Goal: Find contact information: Find contact information

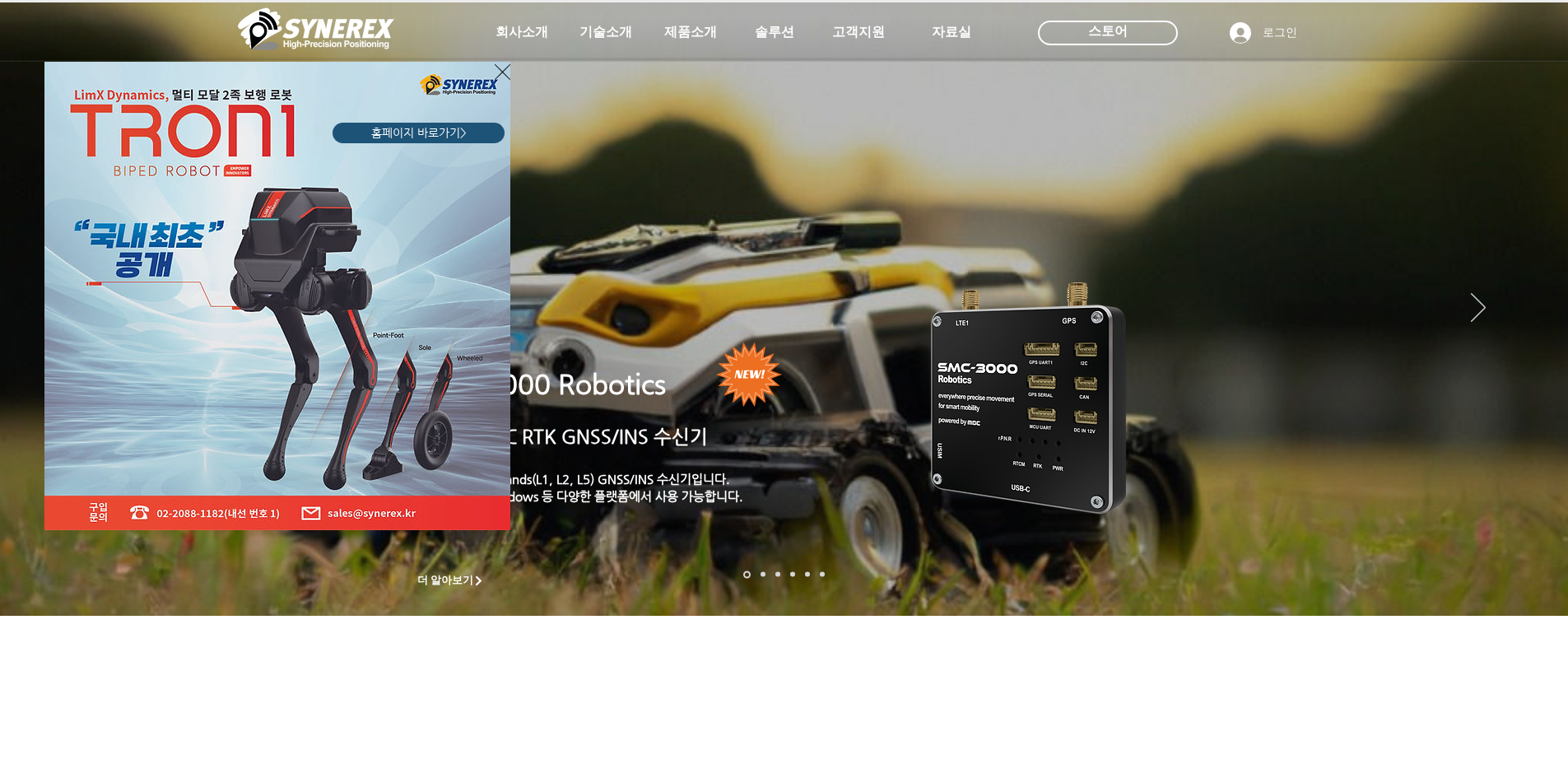
click at [497, 71] on icon "사이트로 돌아가기" at bounding box center [502, 71] width 16 height 21
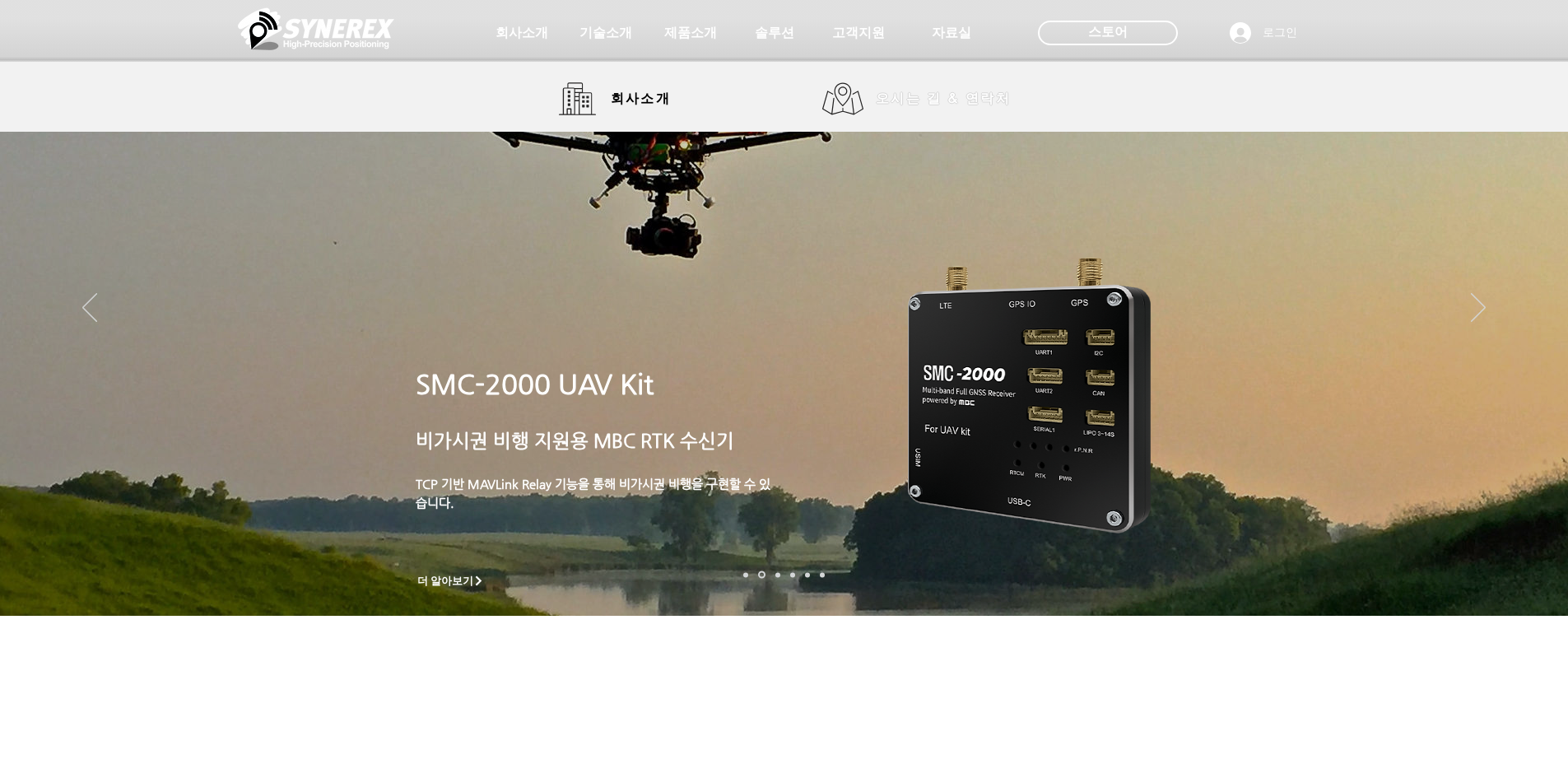
click at [919, 101] on span "오시는 길 & 연락처" at bounding box center [943, 99] width 135 height 18
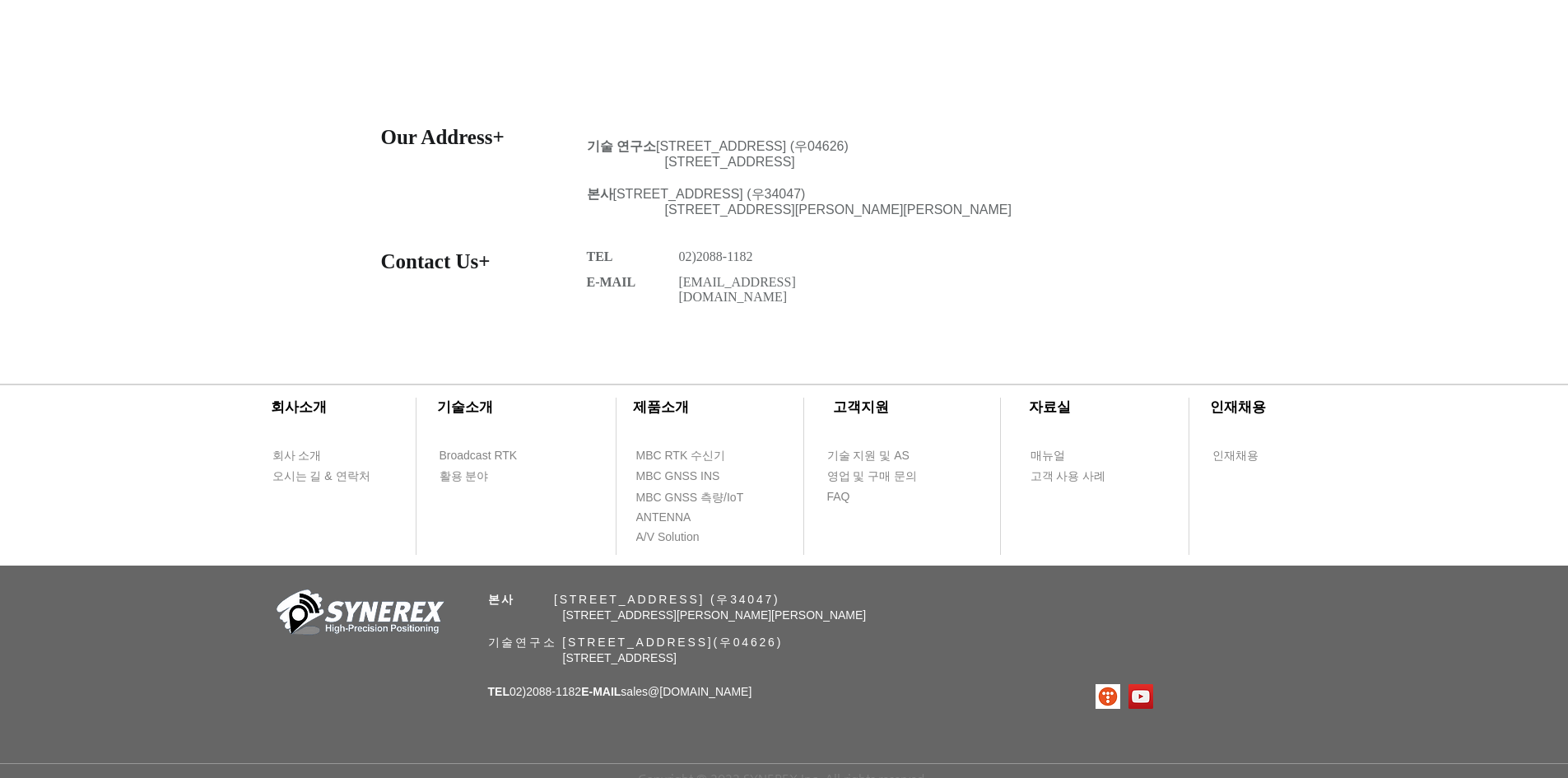
scroll to position [687, 0]
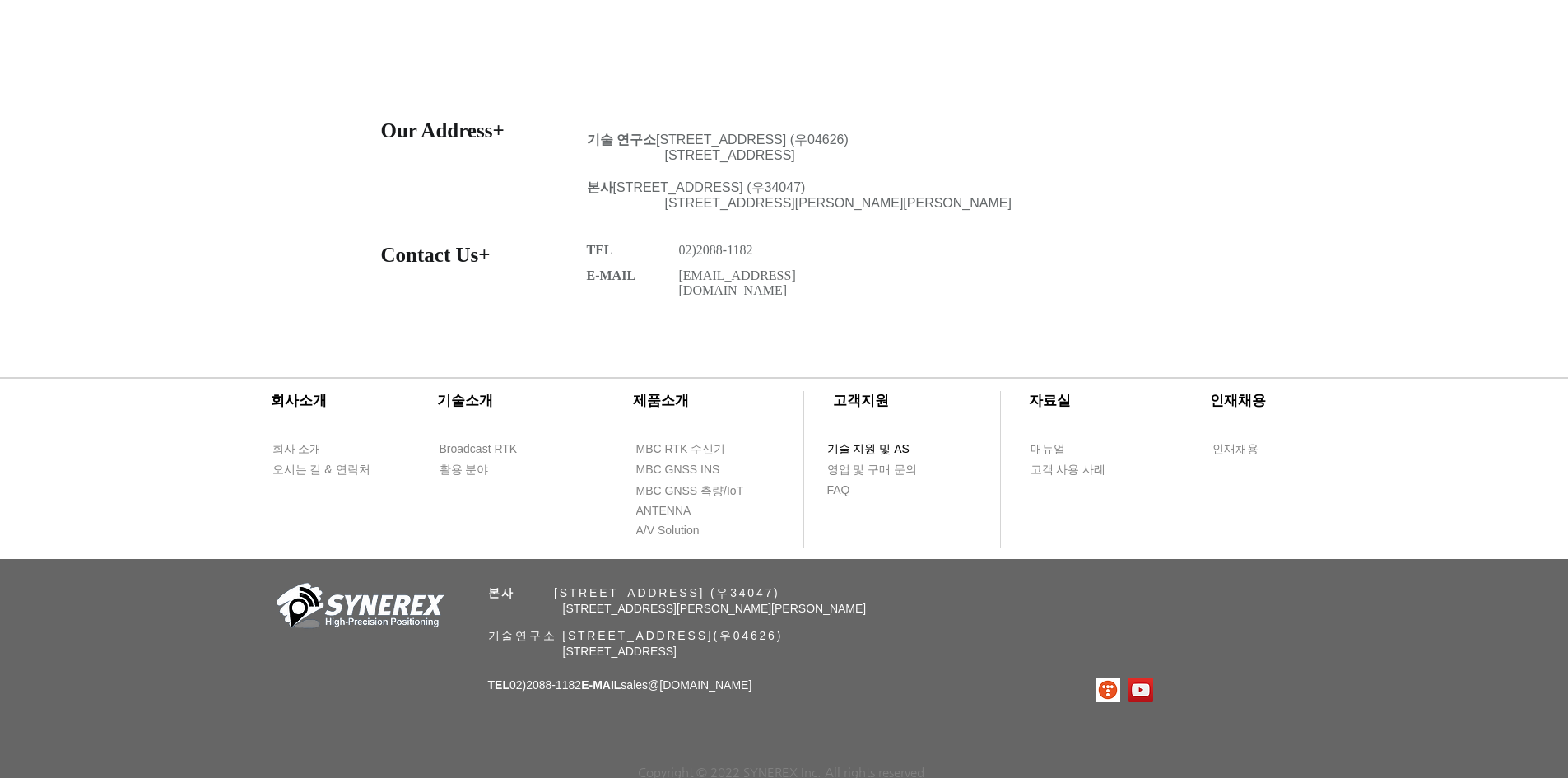
click at [900, 445] on span "기술 지원 및 AS" at bounding box center [868, 449] width 82 height 17
select select "******"
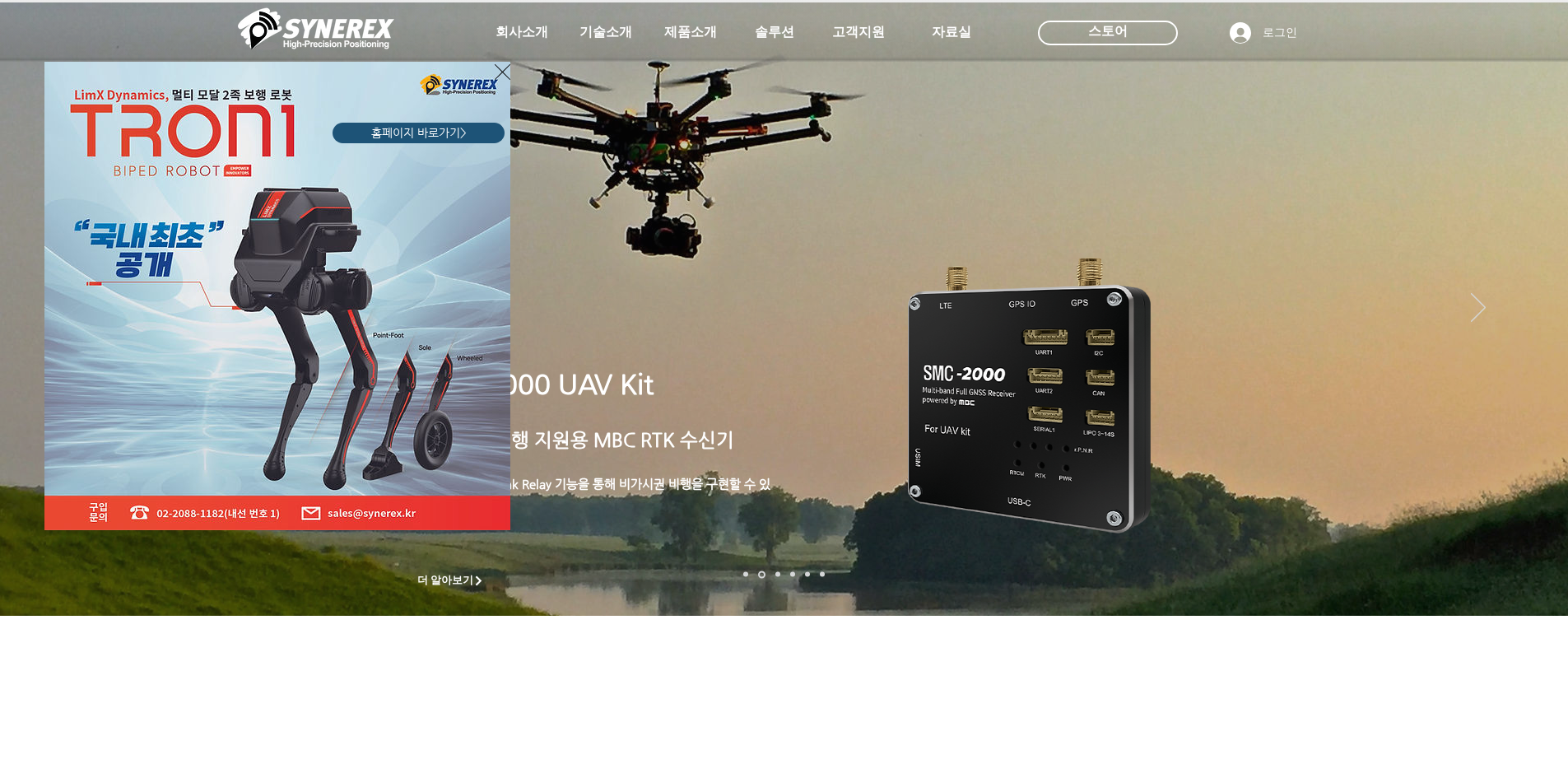
click at [498, 70] on icon "사이트로 돌아가기" at bounding box center [502, 71] width 16 height 21
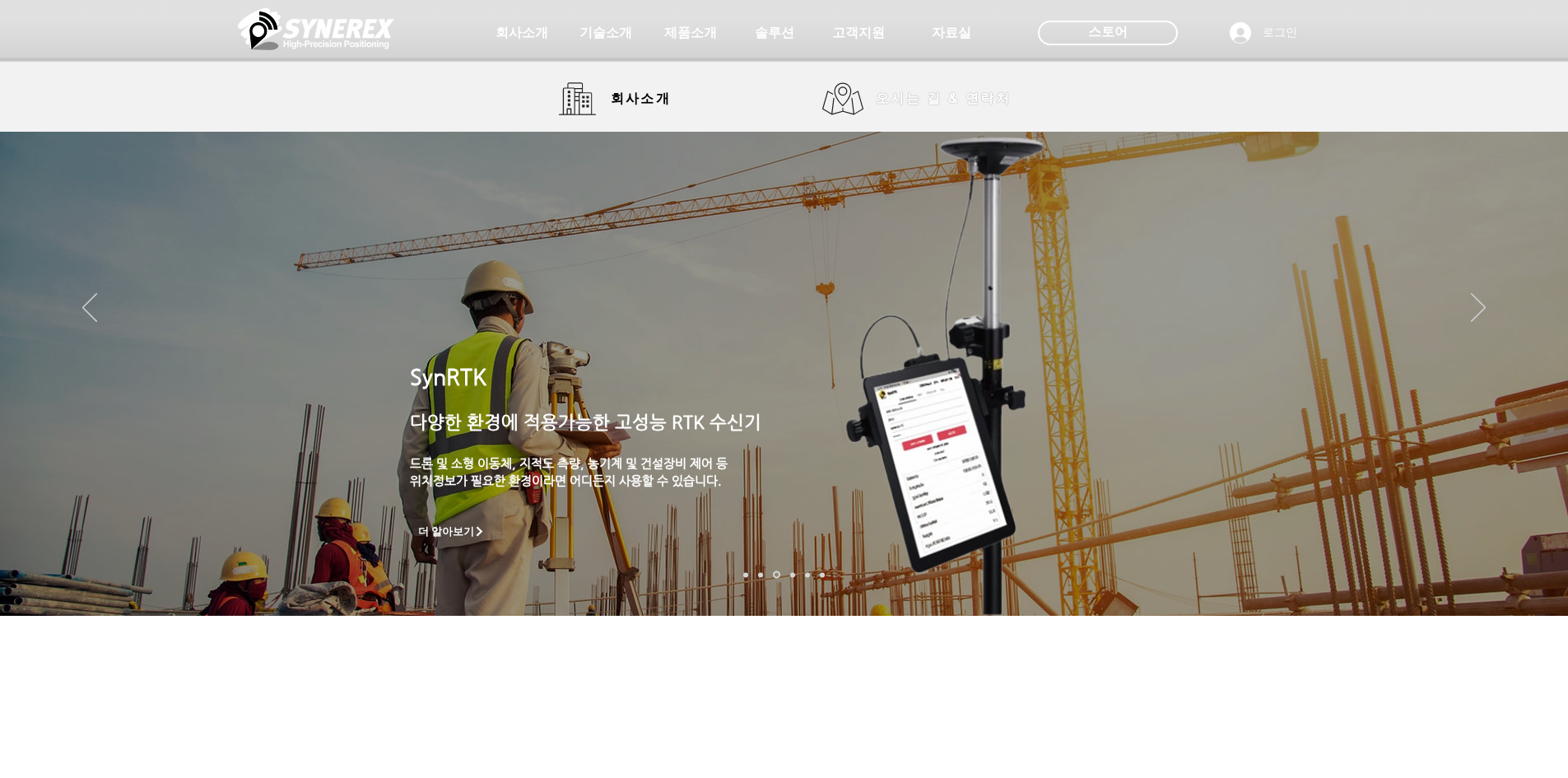
click at [966, 100] on span "오시는 길 & 연락처" at bounding box center [943, 99] width 135 height 18
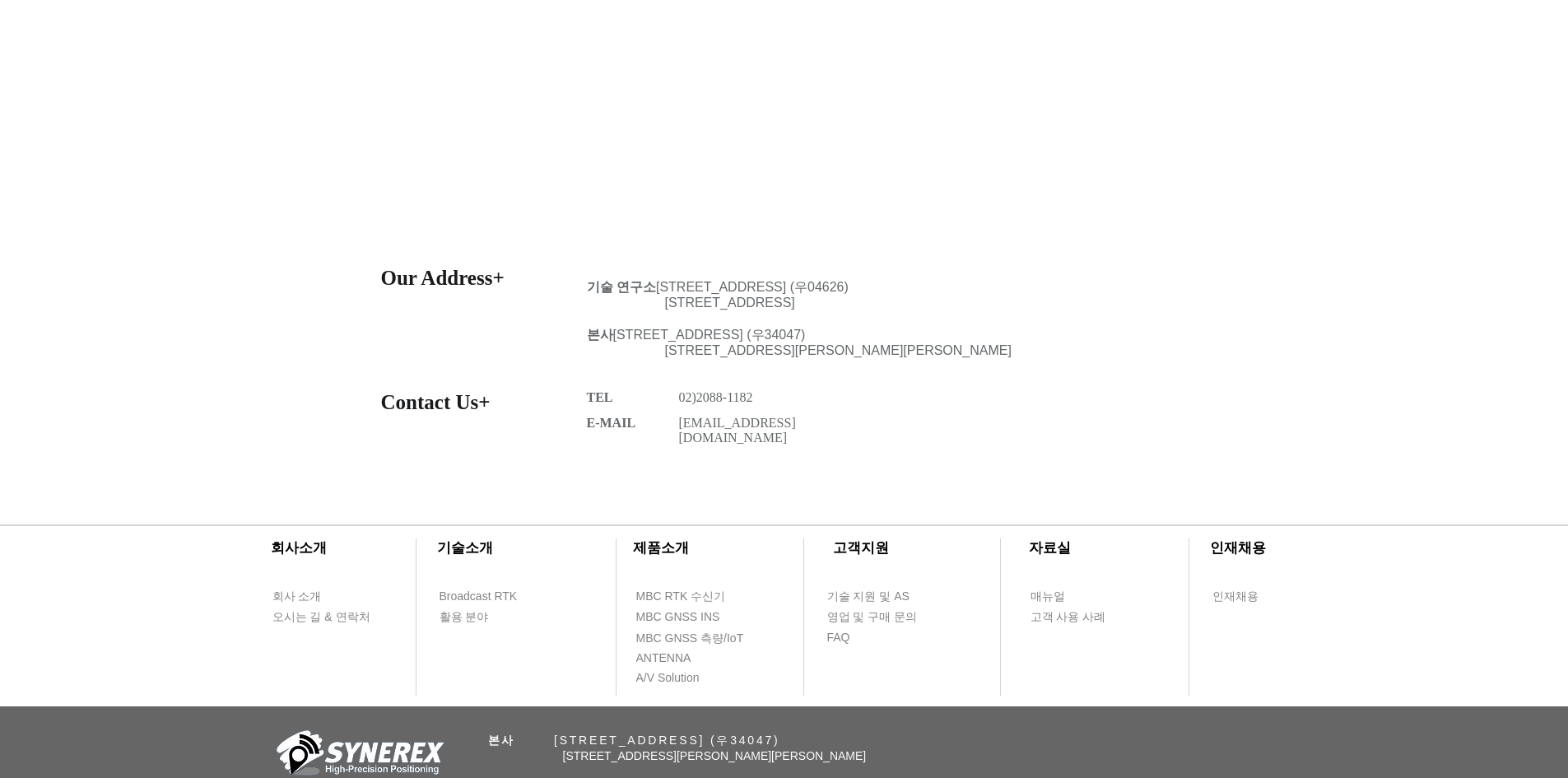
scroll to position [577, 0]
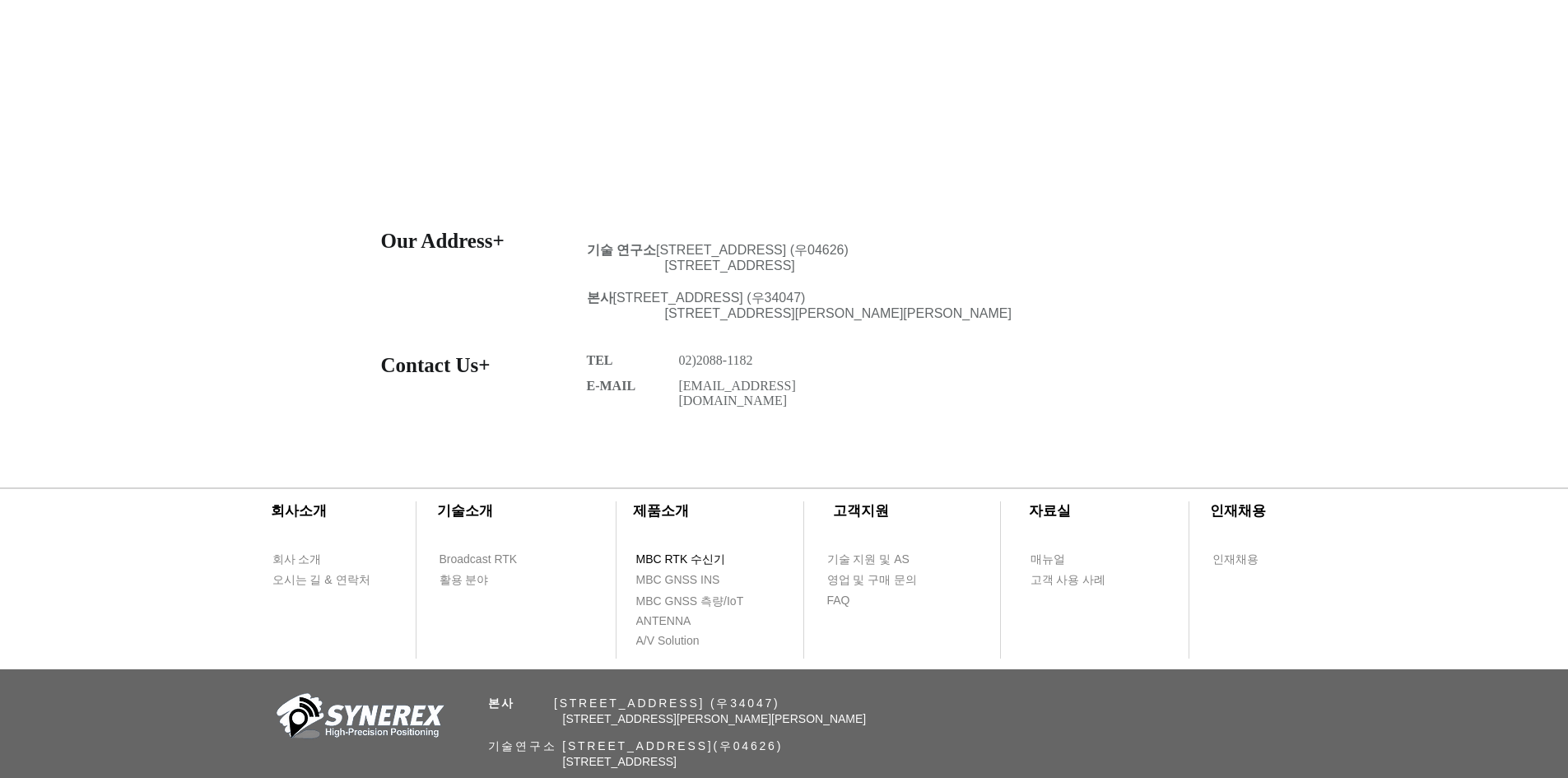
click at [671, 556] on span "MBC RTK 수신기" at bounding box center [680, 560] width 90 height 17
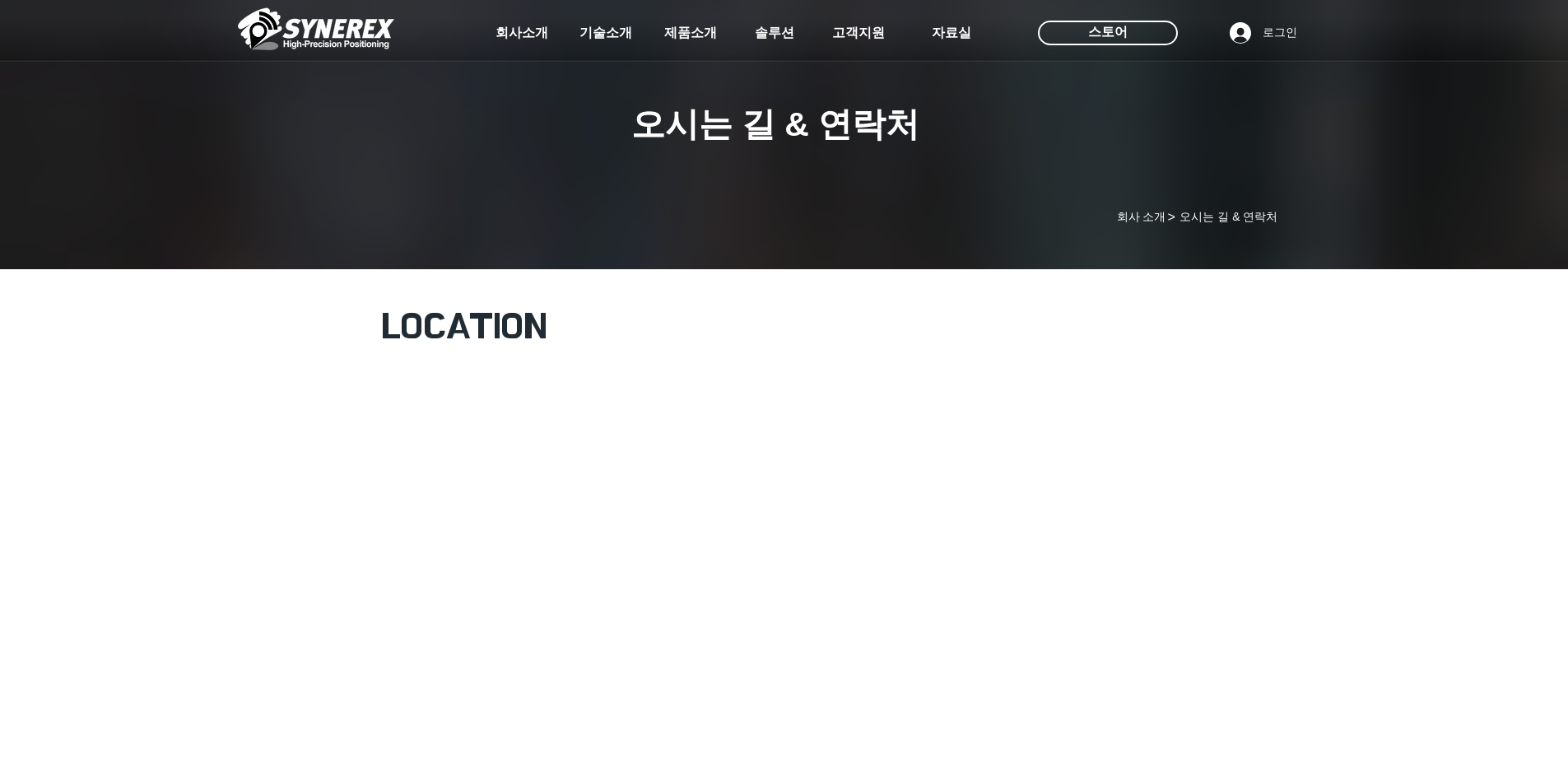
scroll to position [577, 0]
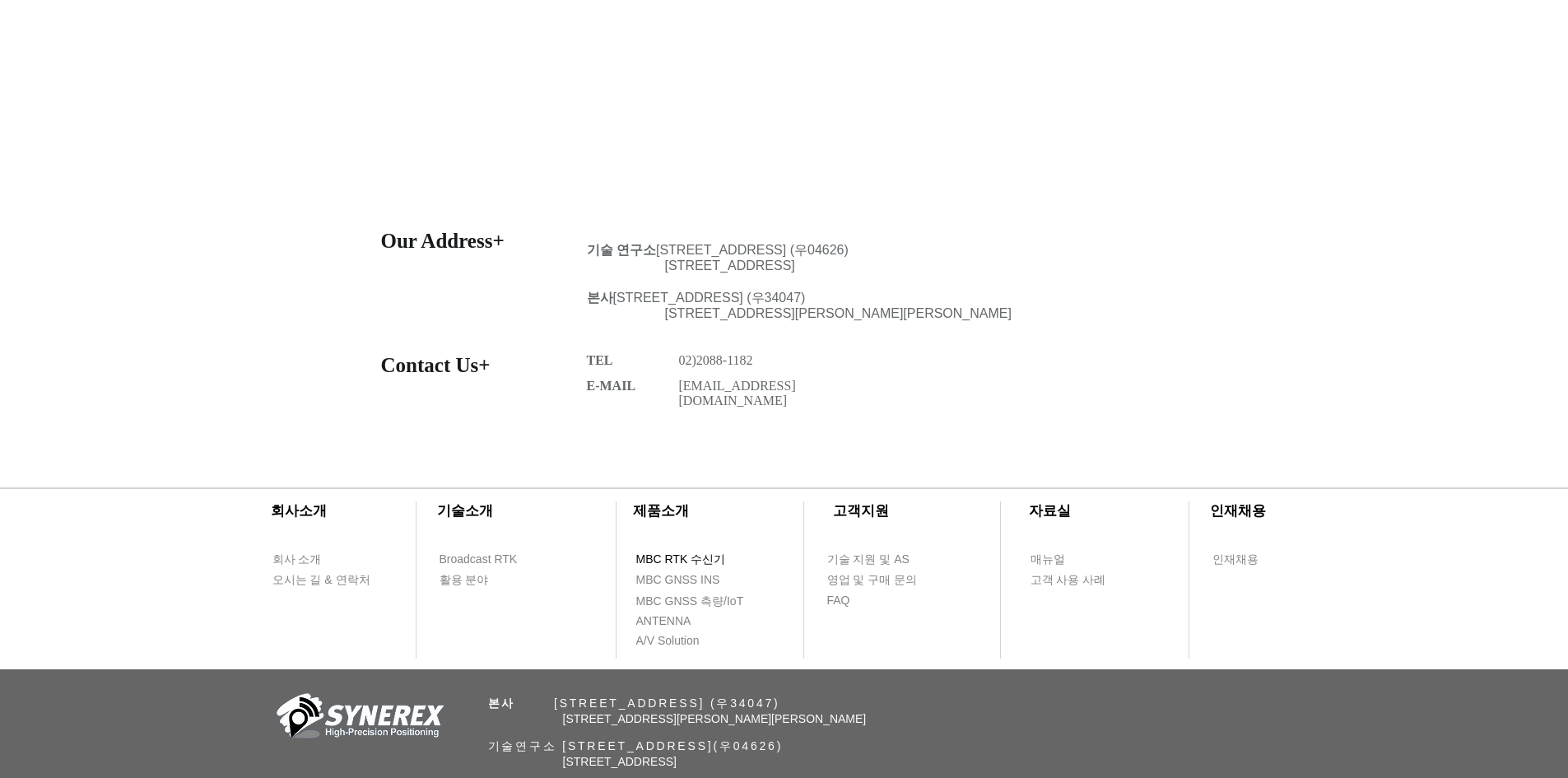
click at [694, 557] on span "MBC RTK 수신기" at bounding box center [680, 560] width 90 height 17
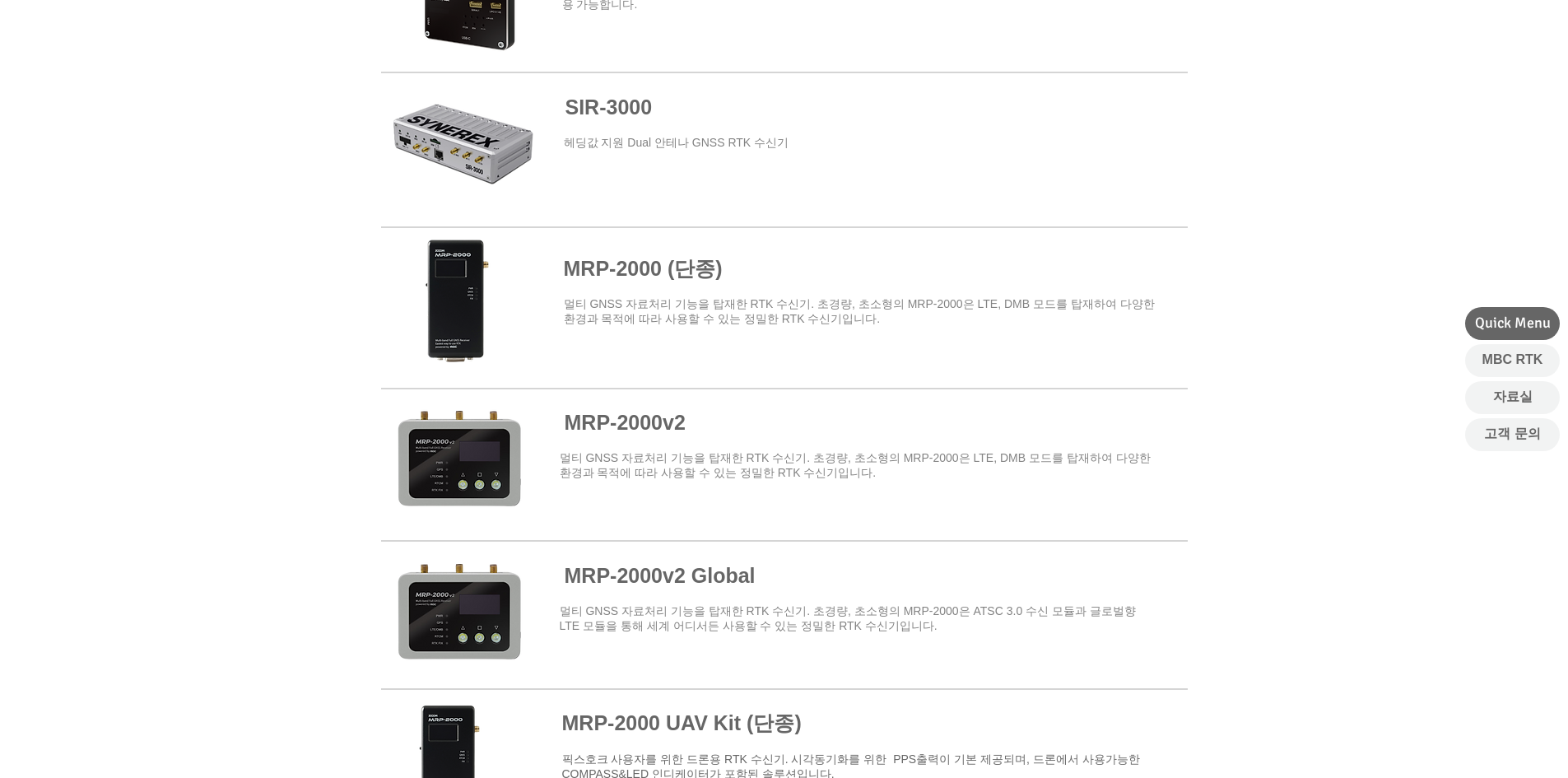
scroll to position [1235, 0]
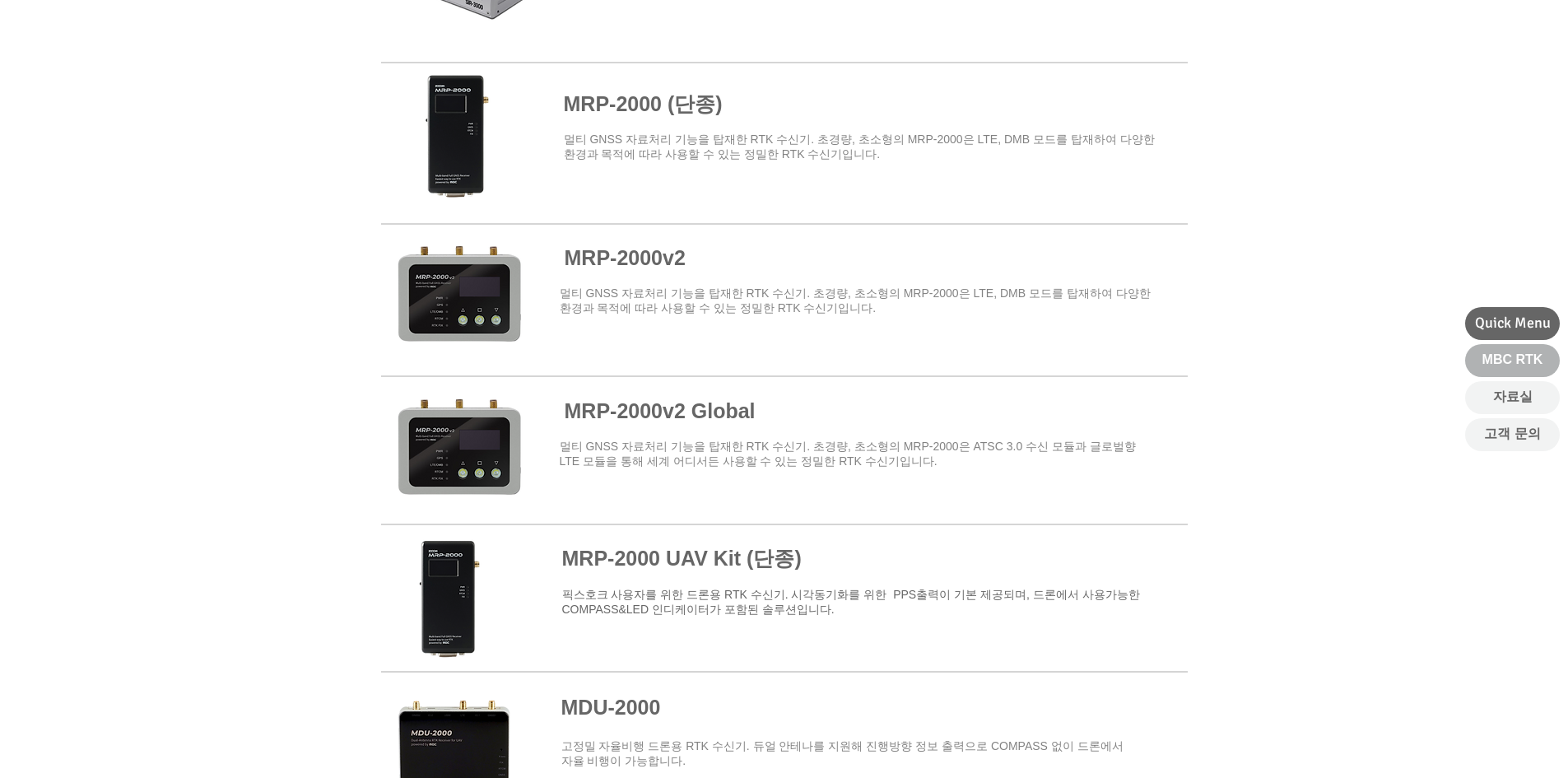
click at [1522, 366] on span "MBC RTK" at bounding box center [1512, 360] width 60 height 18
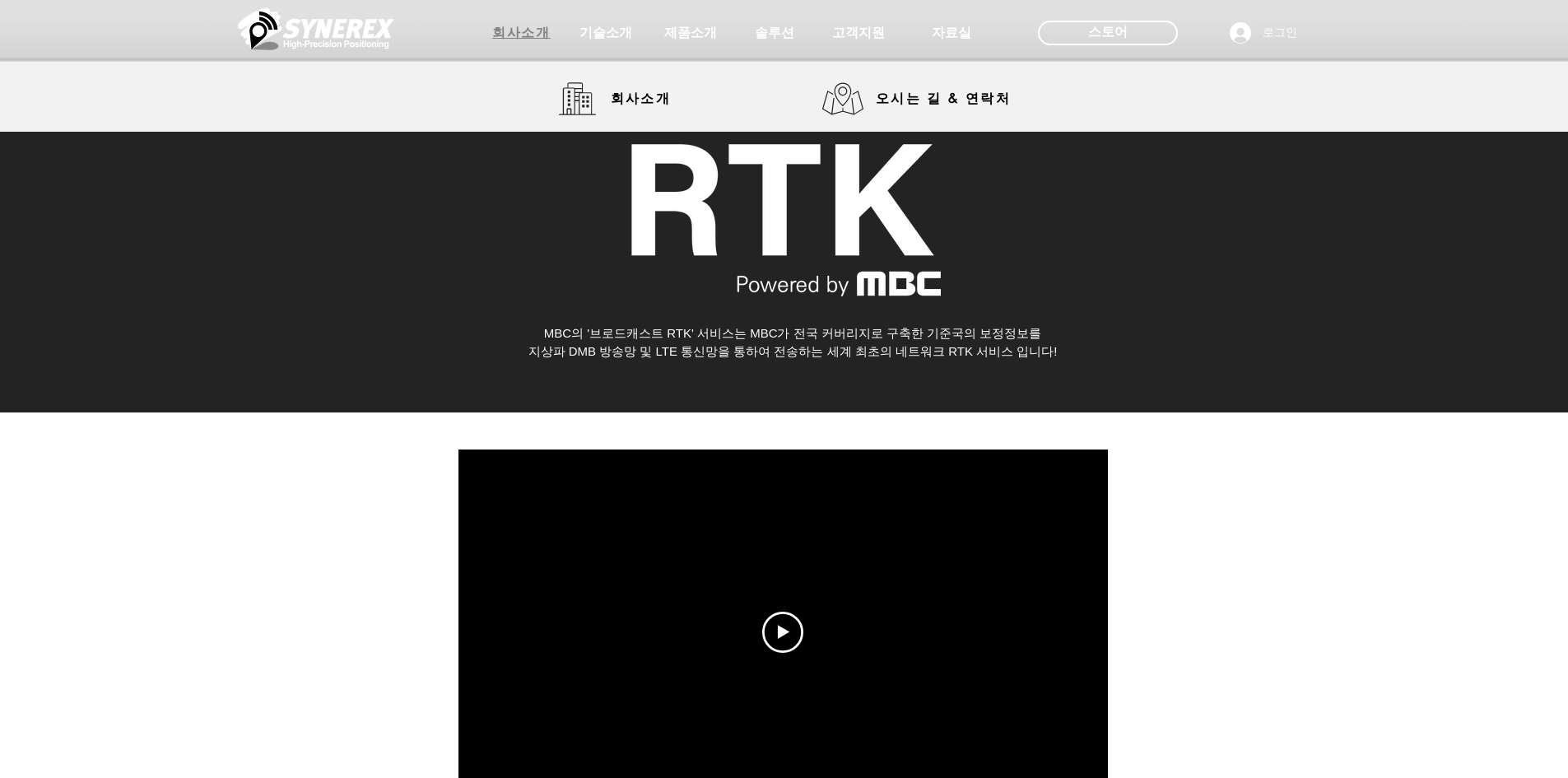
click at [507, 37] on span "회사소개" at bounding box center [521, 33] width 57 height 17
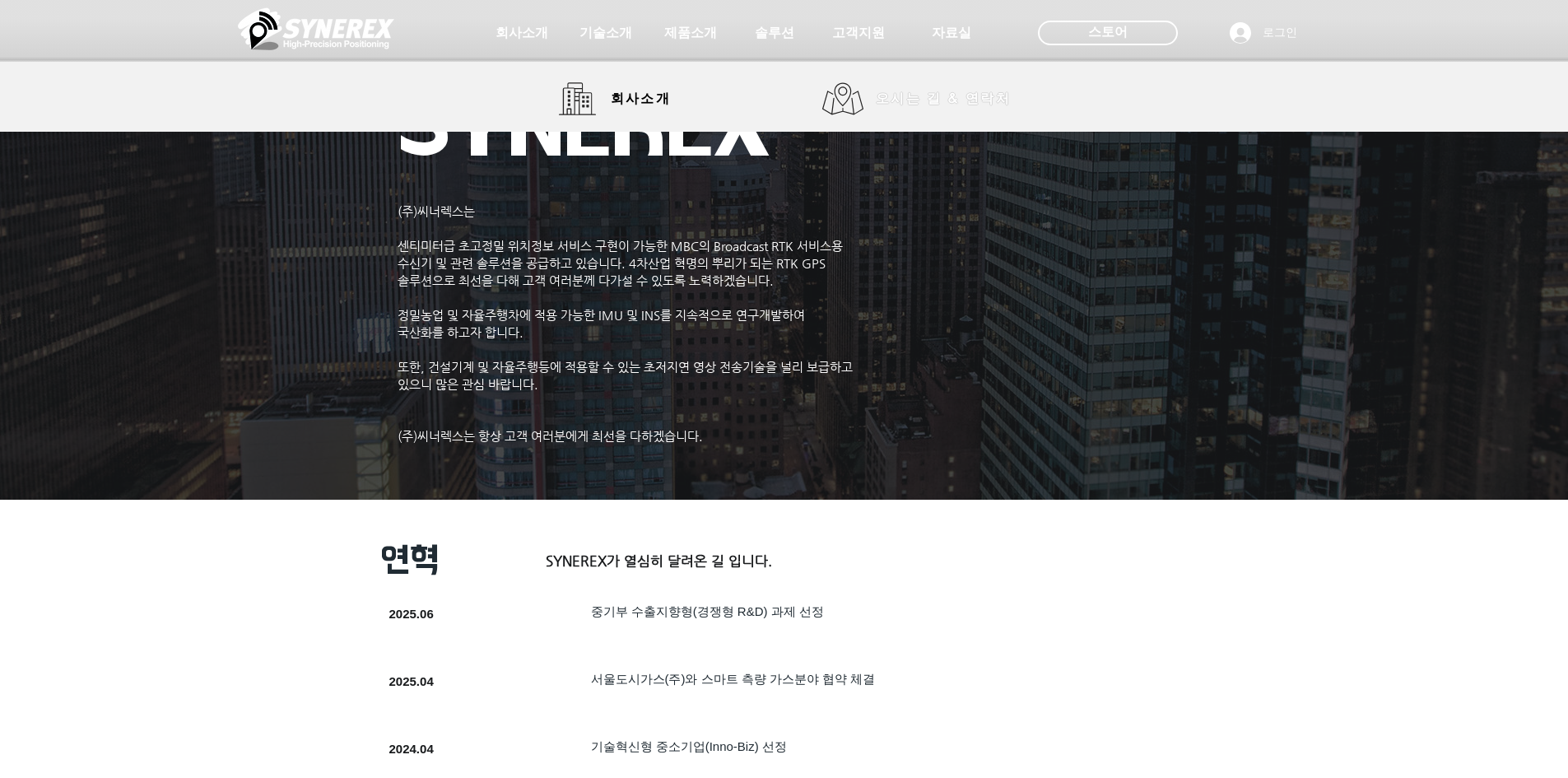
click at [964, 103] on span "오시는 길 & 연락처" at bounding box center [943, 99] width 135 height 18
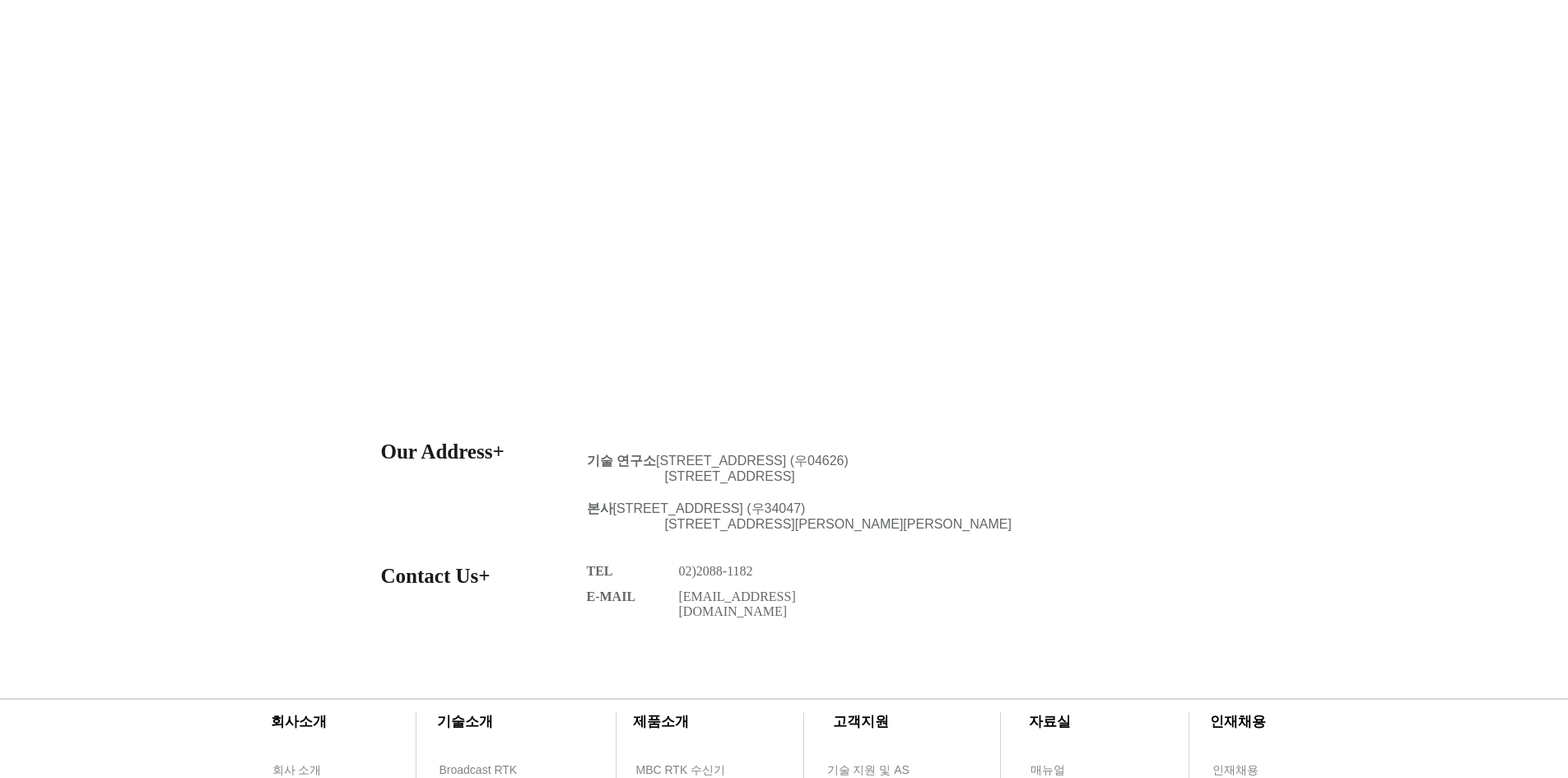
scroll to position [247, 0]
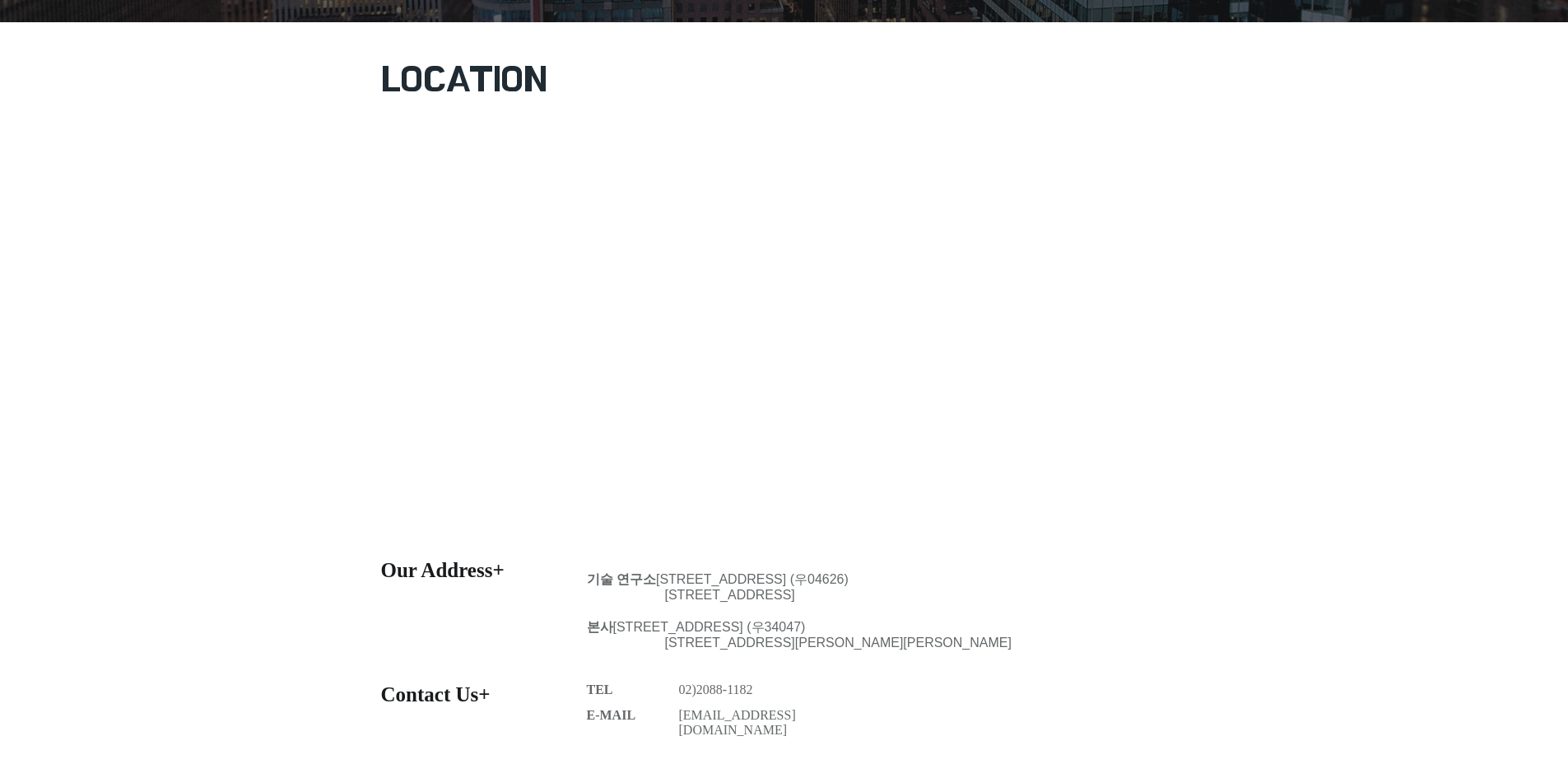
click at [353, 33] on div "main content" at bounding box center [784, 277] width 1568 height 544
